Goal: Navigation & Orientation: Find specific page/section

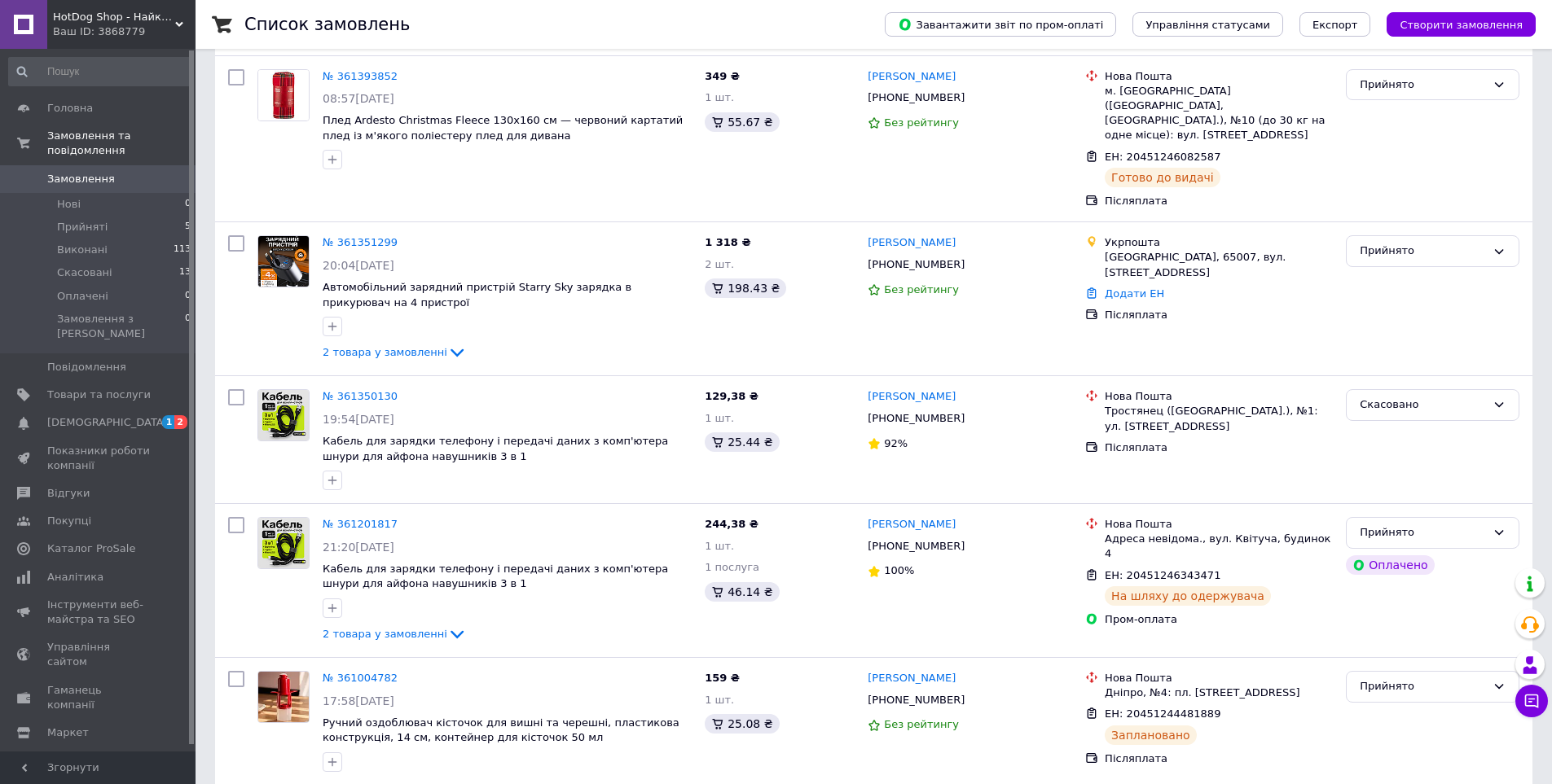
scroll to position [163, 0]
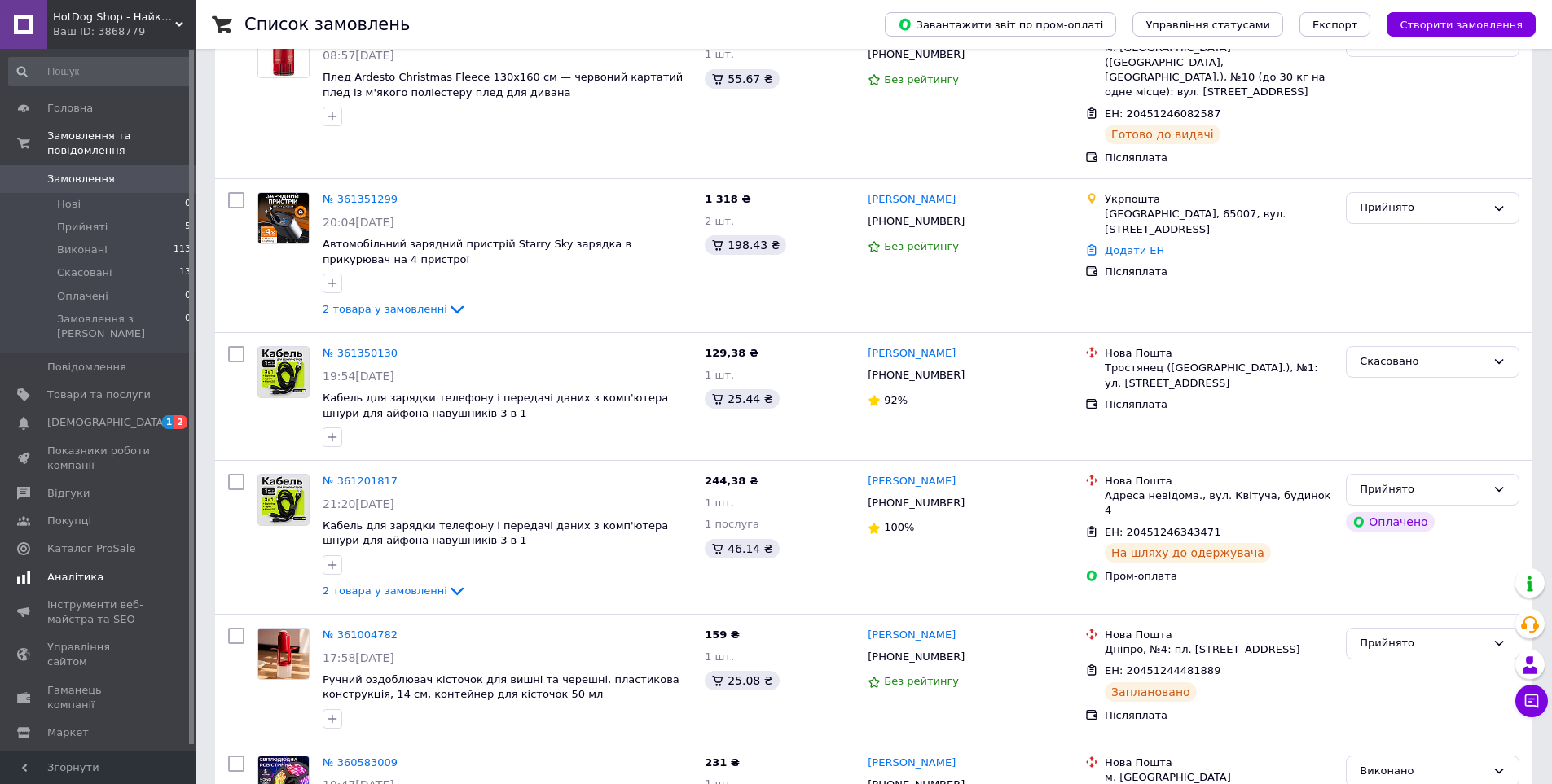
click at [61, 570] on span "Аналітика" at bounding box center [75, 577] width 56 height 15
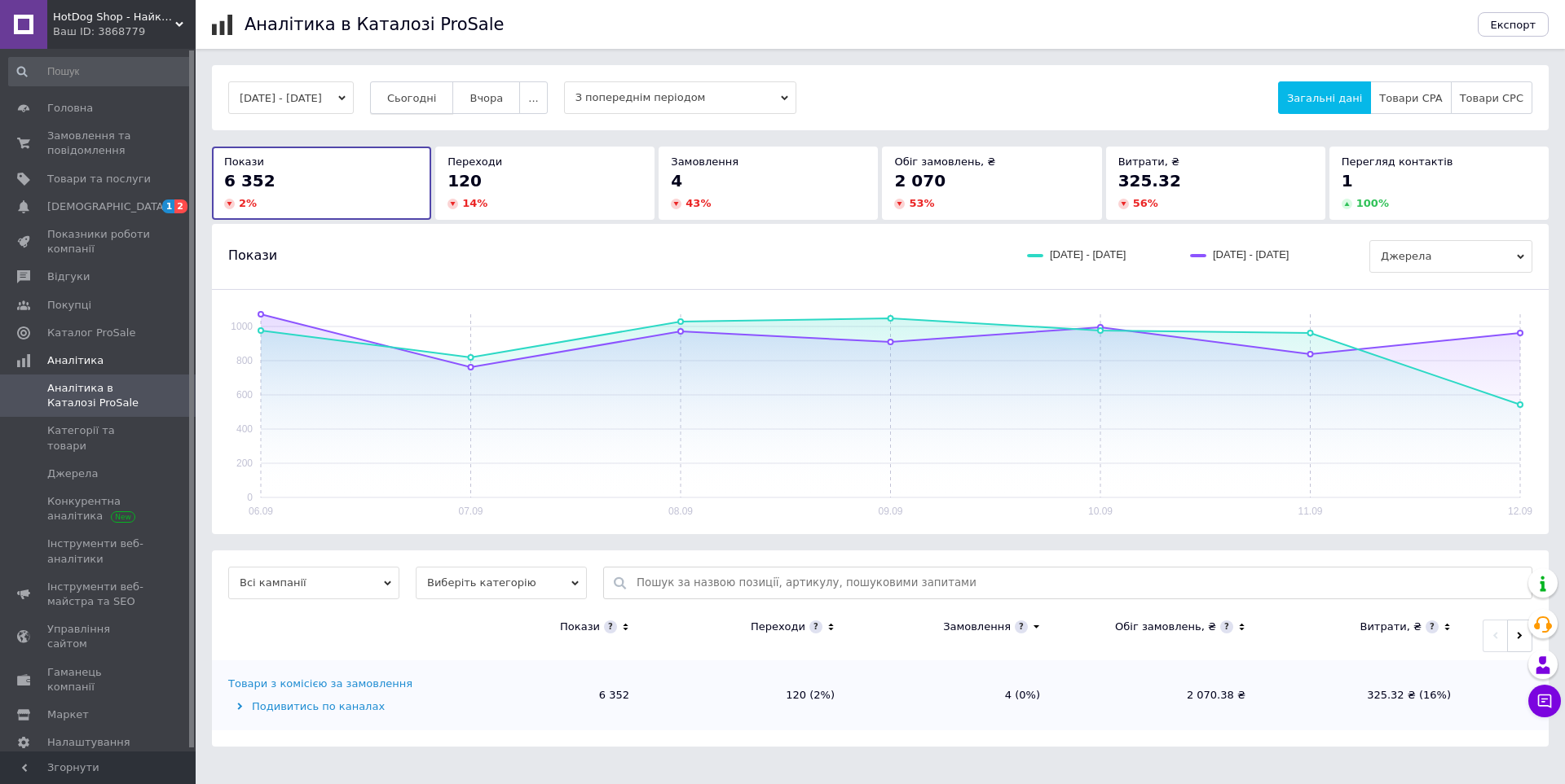
click at [432, 103] on span "Сьогодні" at bounding box center [412, 98] width 50 height 12
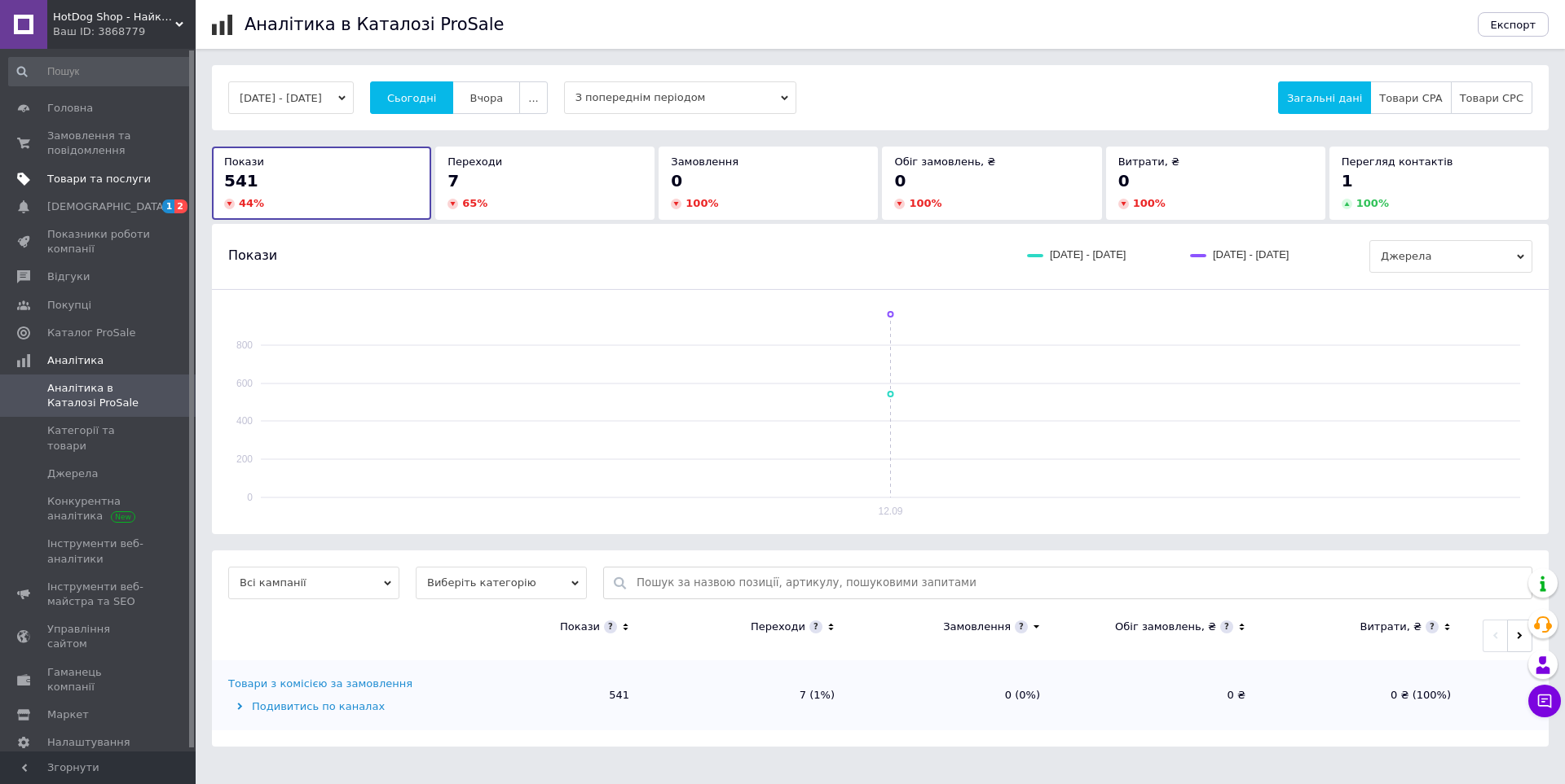
click at [76, 172] on span "Товари та послуги" at bounding box center [99, 179] width 103 height 15
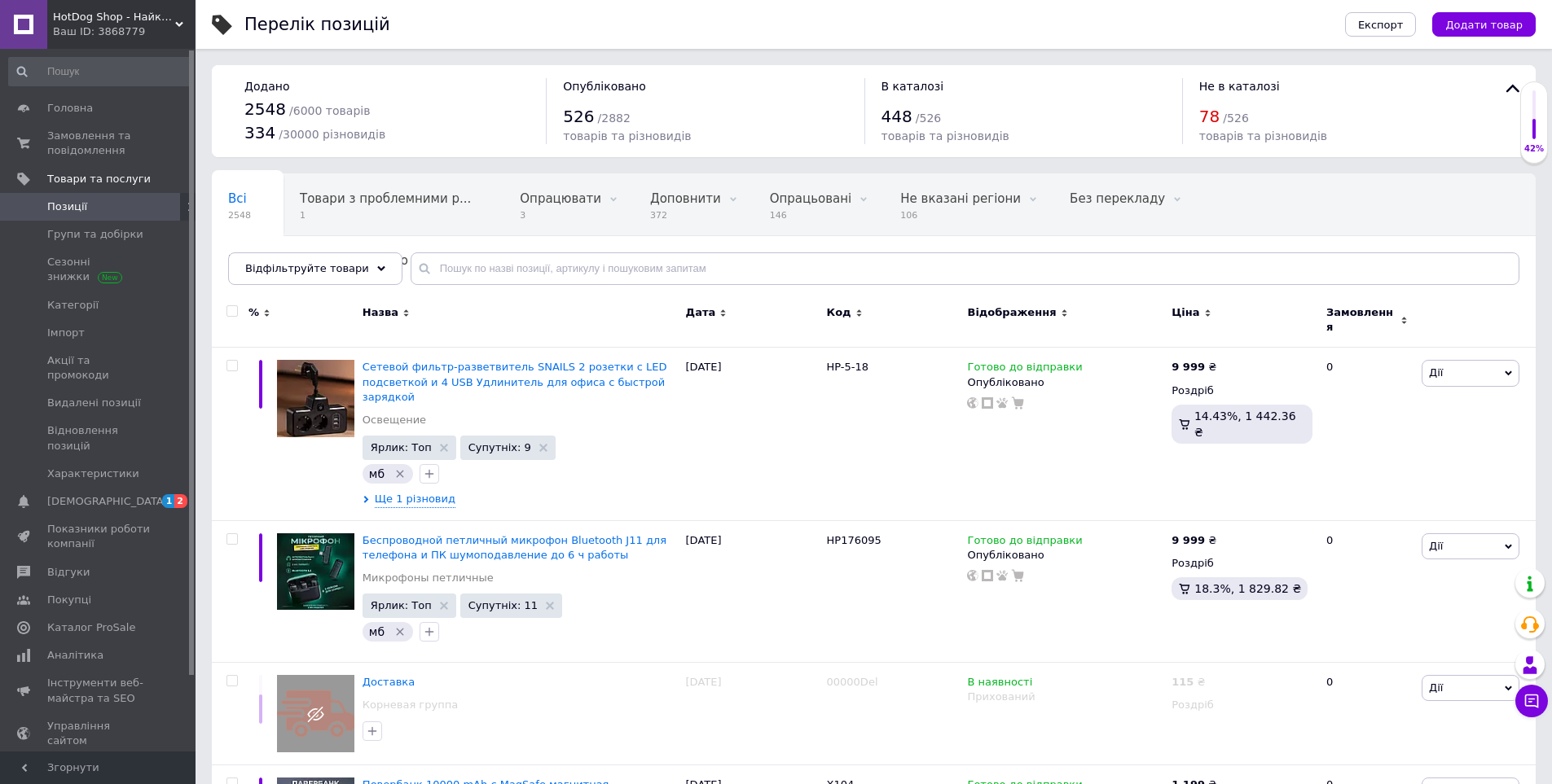
scroll to position [652, 0]
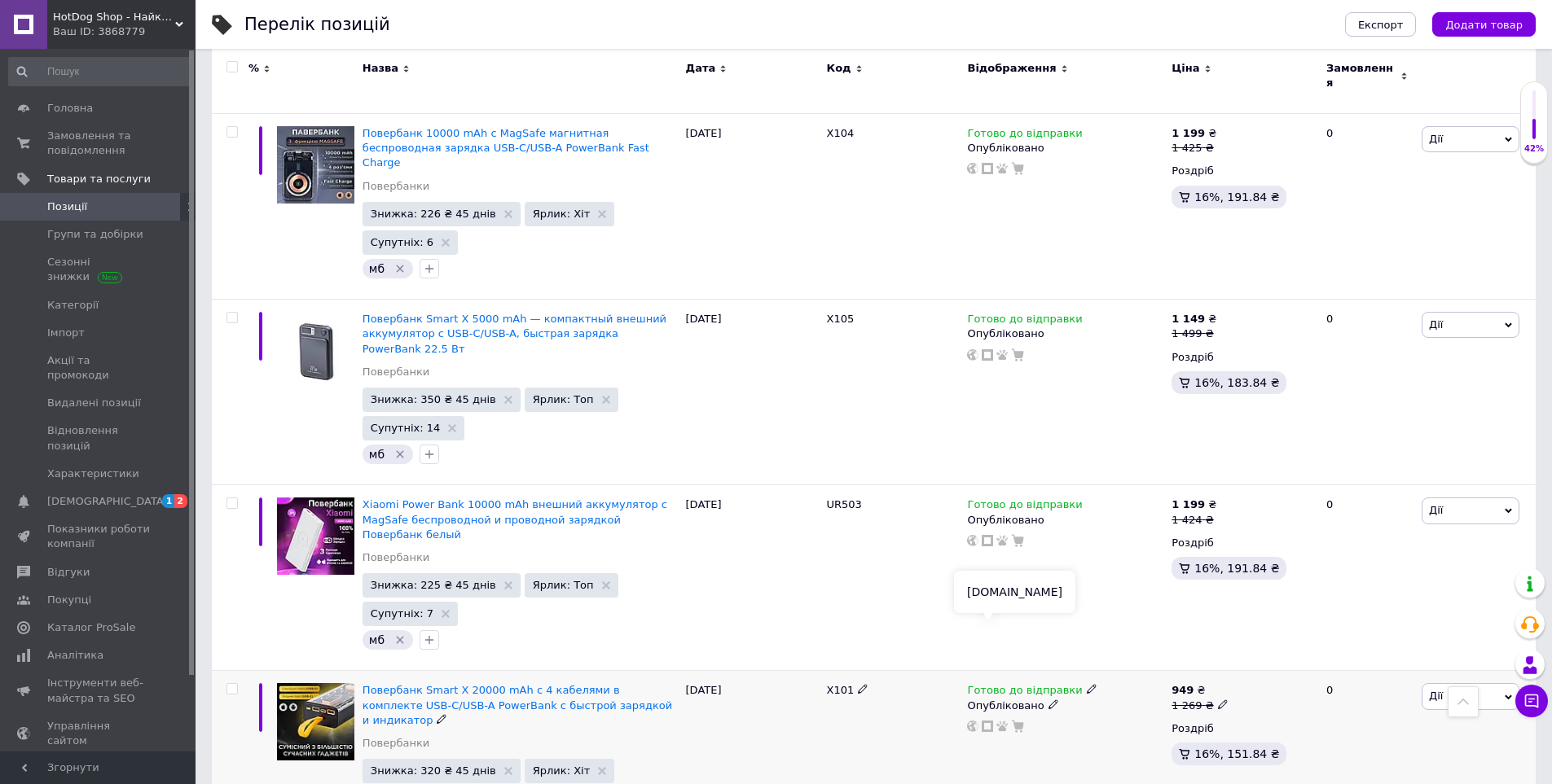
click at [985, 721] on icon at bounding box center [988, 727] width 11 height 11
